Goal: Task Accomplishment & Management: Complete application form

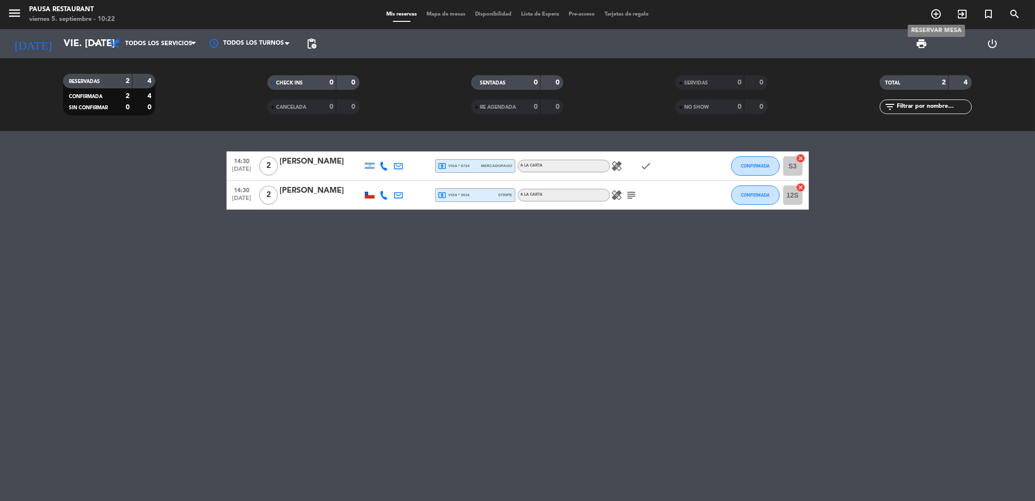
click at [935, 13] on icon "add_circle_outline" at bounding box center [936, 14] width 12 height 12
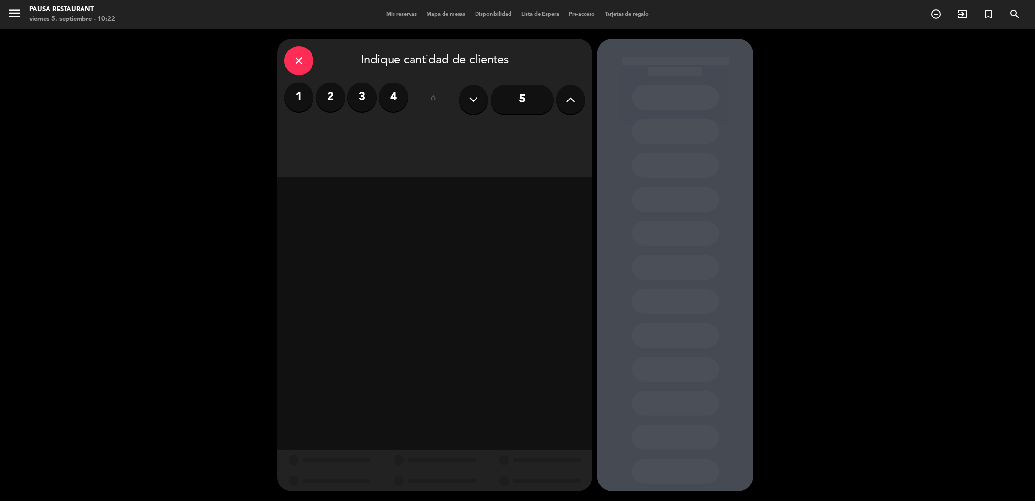
click at [580, 100] on button at bounding box center [570, 99] width 29 height 29
type input "7"
click at [401, 136] on div "Almuerzo" at bounding box center [396, 132] width 73 height 19
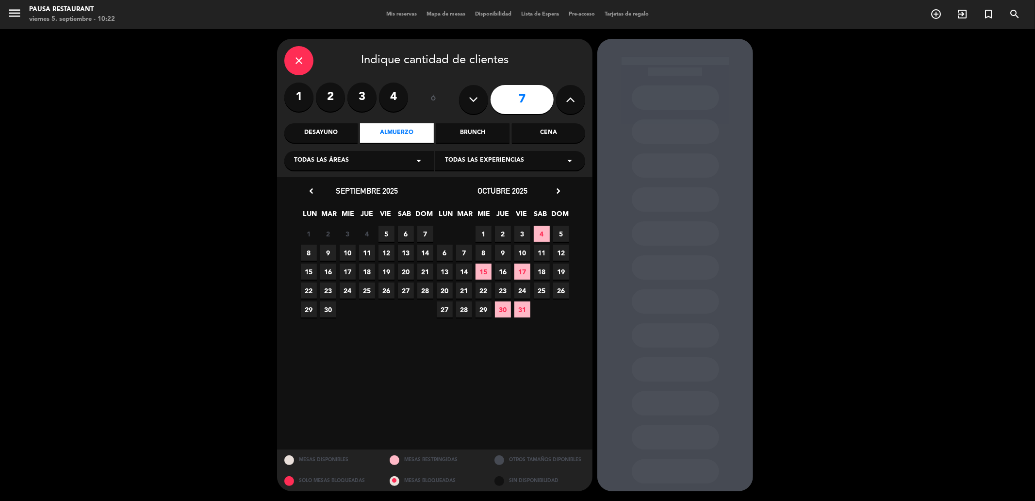
click at [381, 230] on span "5" at bounding box center [386, 234] width 16 height 16
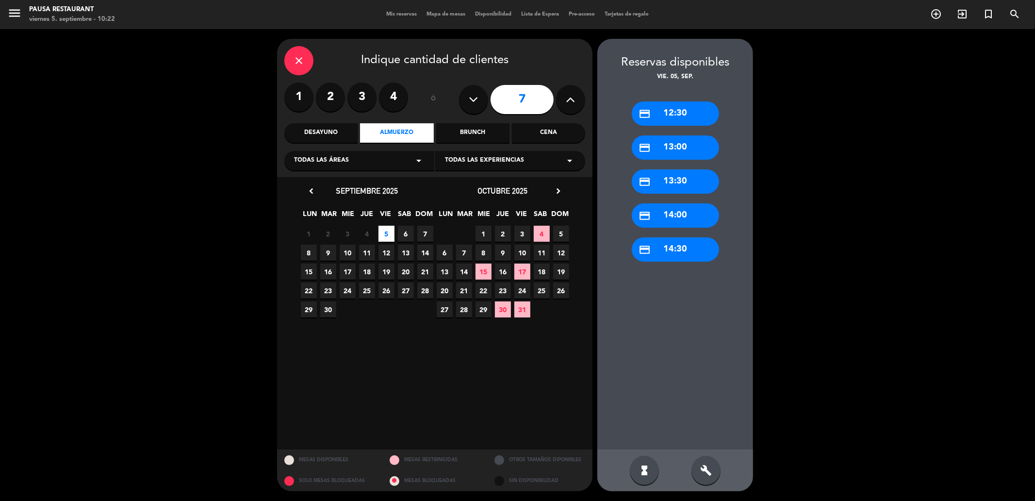
click at [675, 178] on div "credit_card 13:30" at bounding box center [675, 181] width 87 height 24
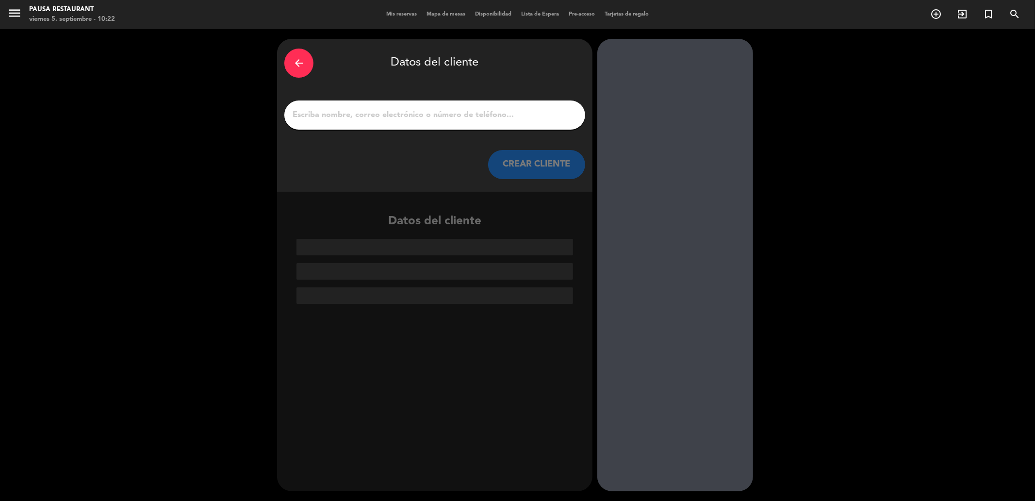
click at [438, 118] on input "1" at bounding box center [435, 115] width 286 height 14
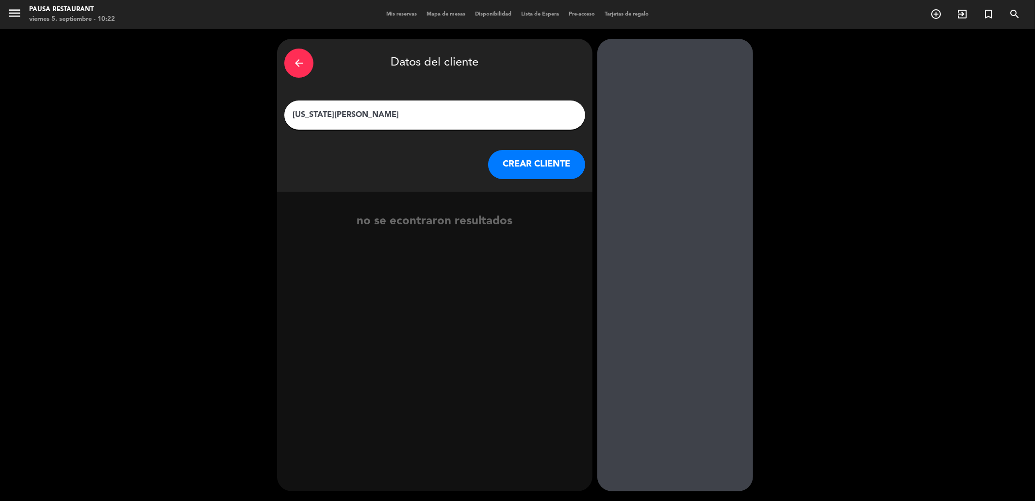
click at [346, 114] on input "[US_STATE][PERSON_NAME]" at bounding box center [435, 115] width 286 height 14
type input "[US_STATE][PERSON_NAME]"
click at [378, 127] on div "[US_STATE][PERSON_NAME]" at bounding box center [434, 114] width 301 height 29
click at [389, 116] on input "[US_STATE][PERSON_NAME]" at bounding box center [435, 115] width 286 height 14
click at [531, 170] on button "CREAR CLIENTE" at bounding box center [536, 164] width 97 height 29
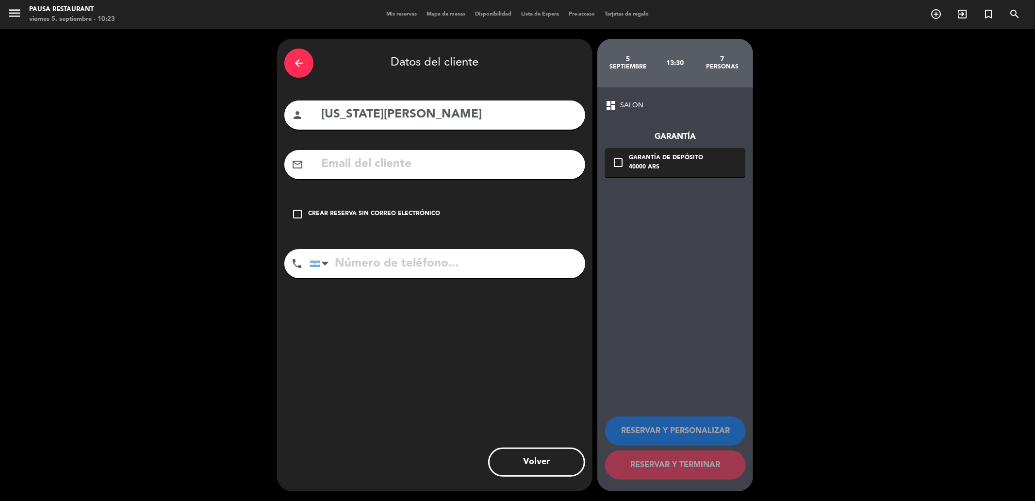
click at [299, 215] on icon "check_box_outline_blank" at bounding box center [298, 214] width 12 height 12
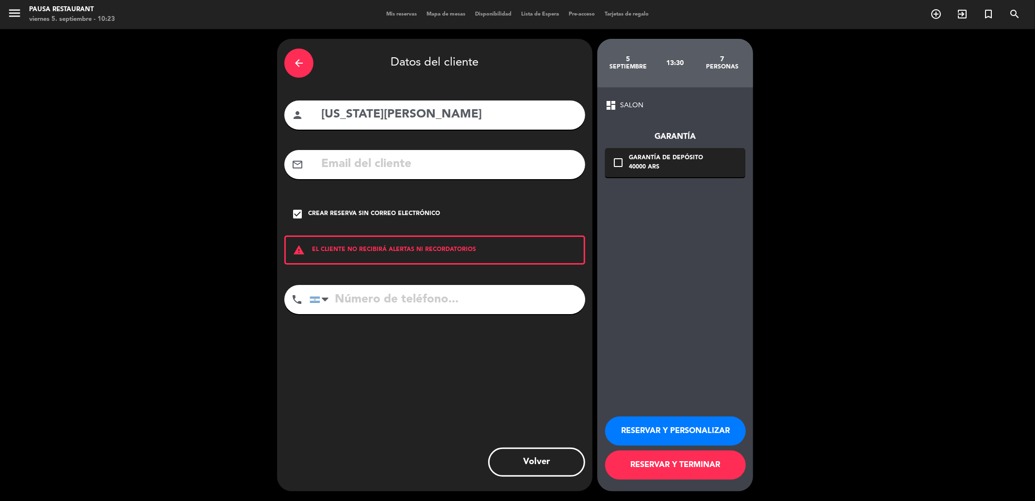
click at [660, 433] on button "RESERVAR Y PERSONALIZAR" at bounding box center [675, 430] width 141 height 29
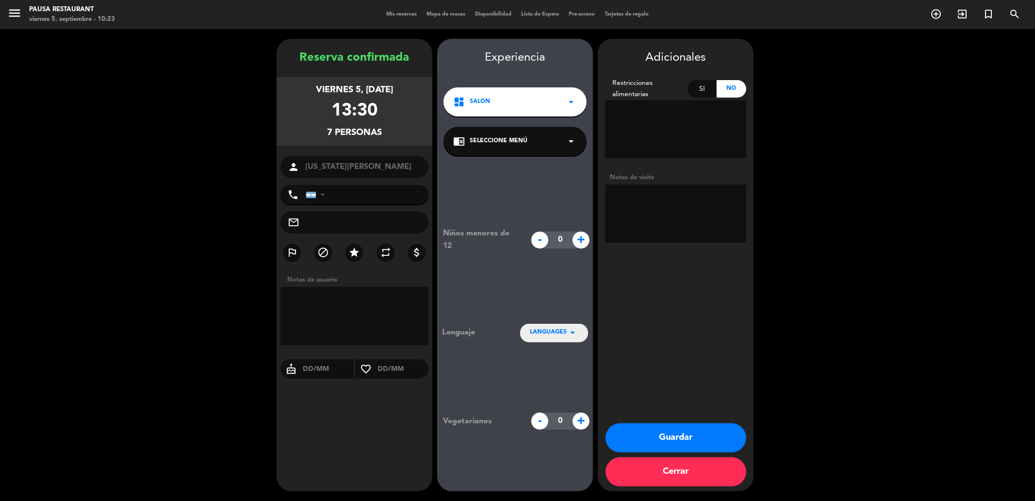
click at [621, 142] on textarea at bounding box center [675, 129] width 141 height 58
click at [658, 136] on textarea at bounding box center [675, 129] width 141 height 58
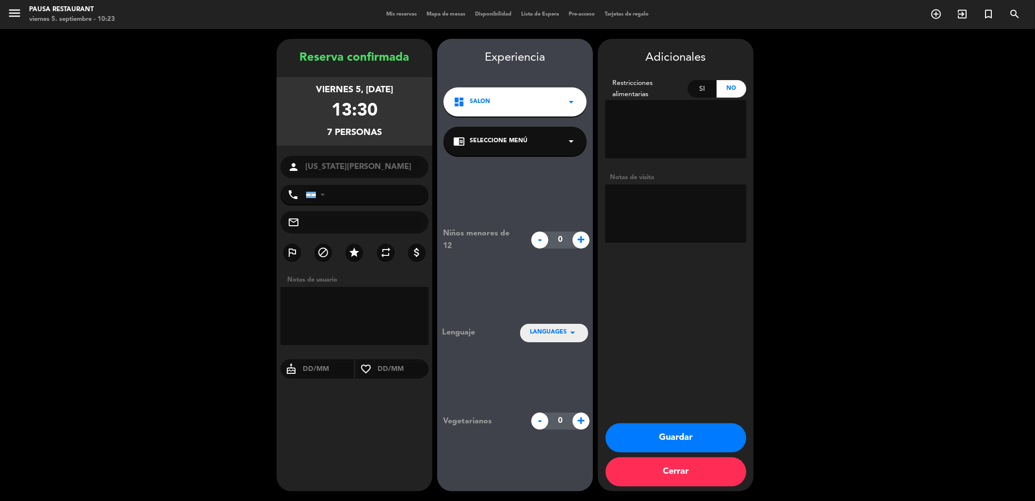
click at [658, 136] on textarea at bounding box center [675, 129] width 141 height 58
click at [702, 87] on div "Si" at bounding box center [703, 88] width 30 height 17
click at [636, 129] on textarea at bounding box center [675, 129] width 141 height 58
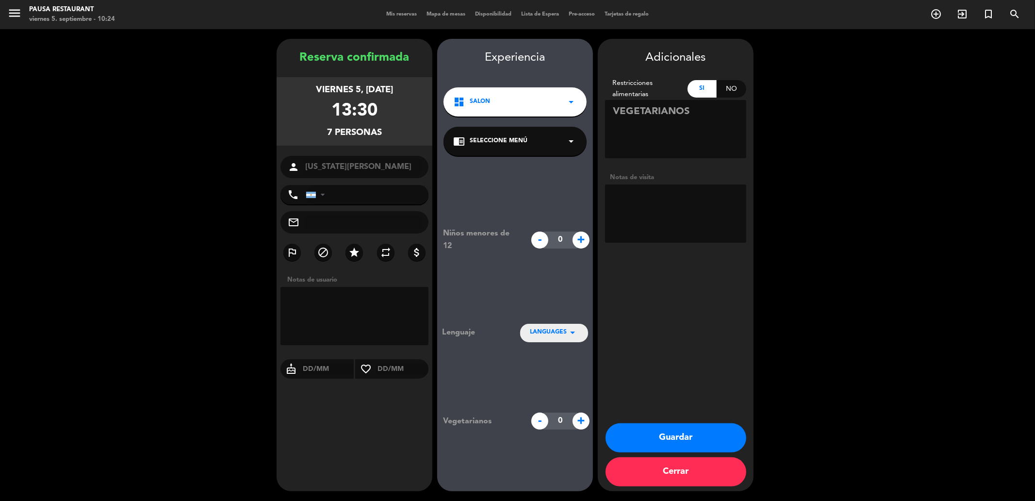
type textarea "VEGETARIANOS"
click at [687, 439] on button "Guardar" at bounding box center [676, 437] width 141 height 29
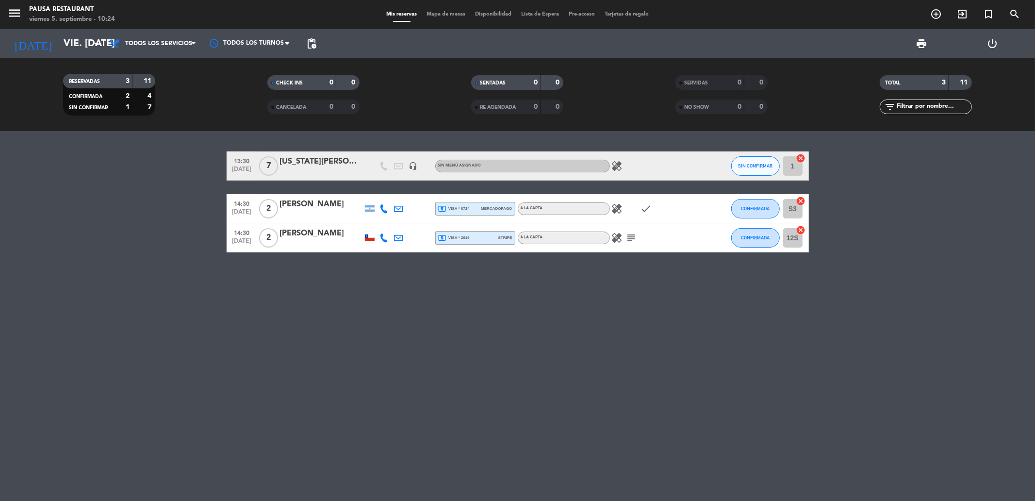
click at [620, 164] on icon "healing" at bounding box center [617, 166] width 12 height 12
